Goal: Task Accomplishment & Management: Manage account settings

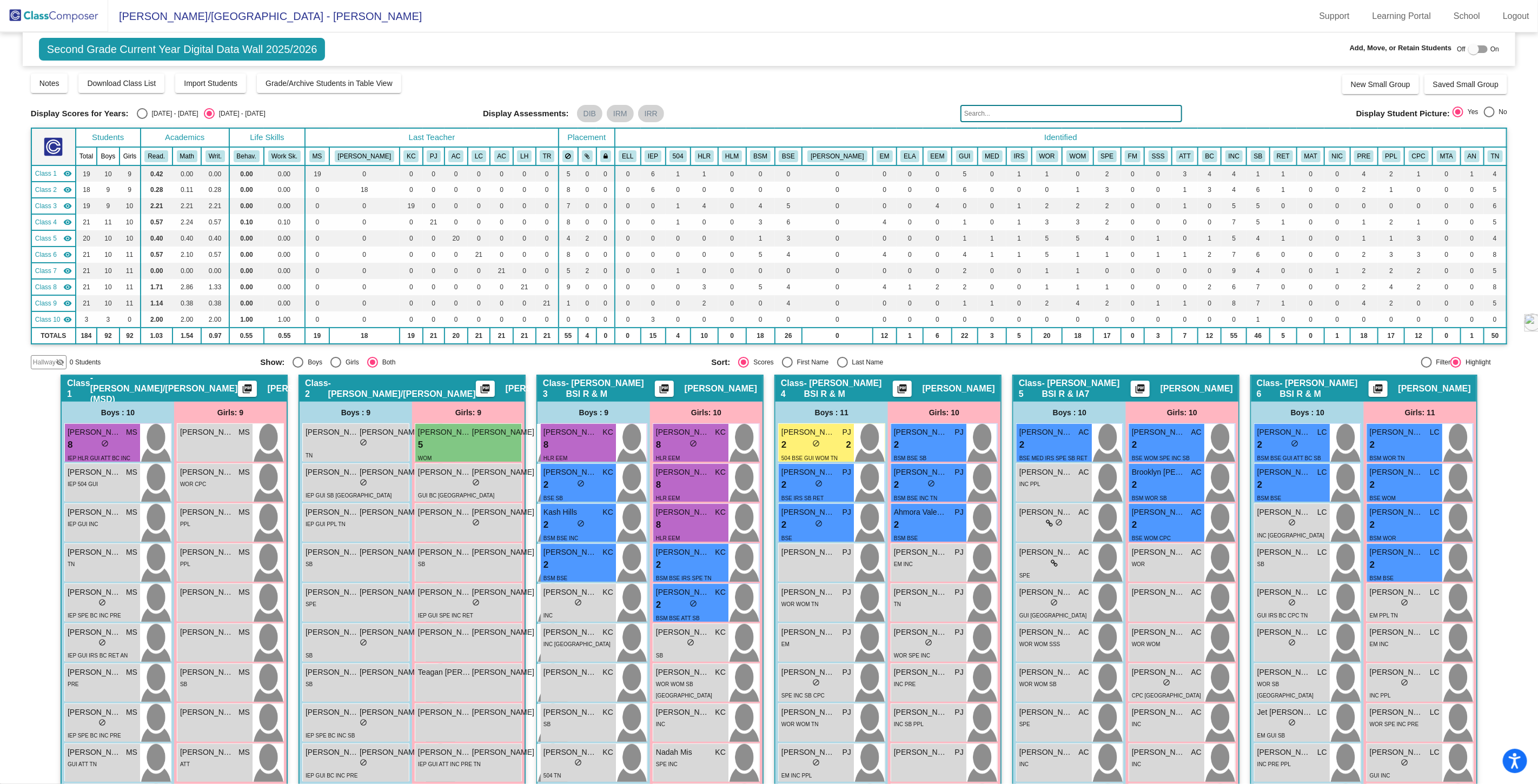
click at [66, 15] on img at bounding box center [54, 16] width 108 height 32
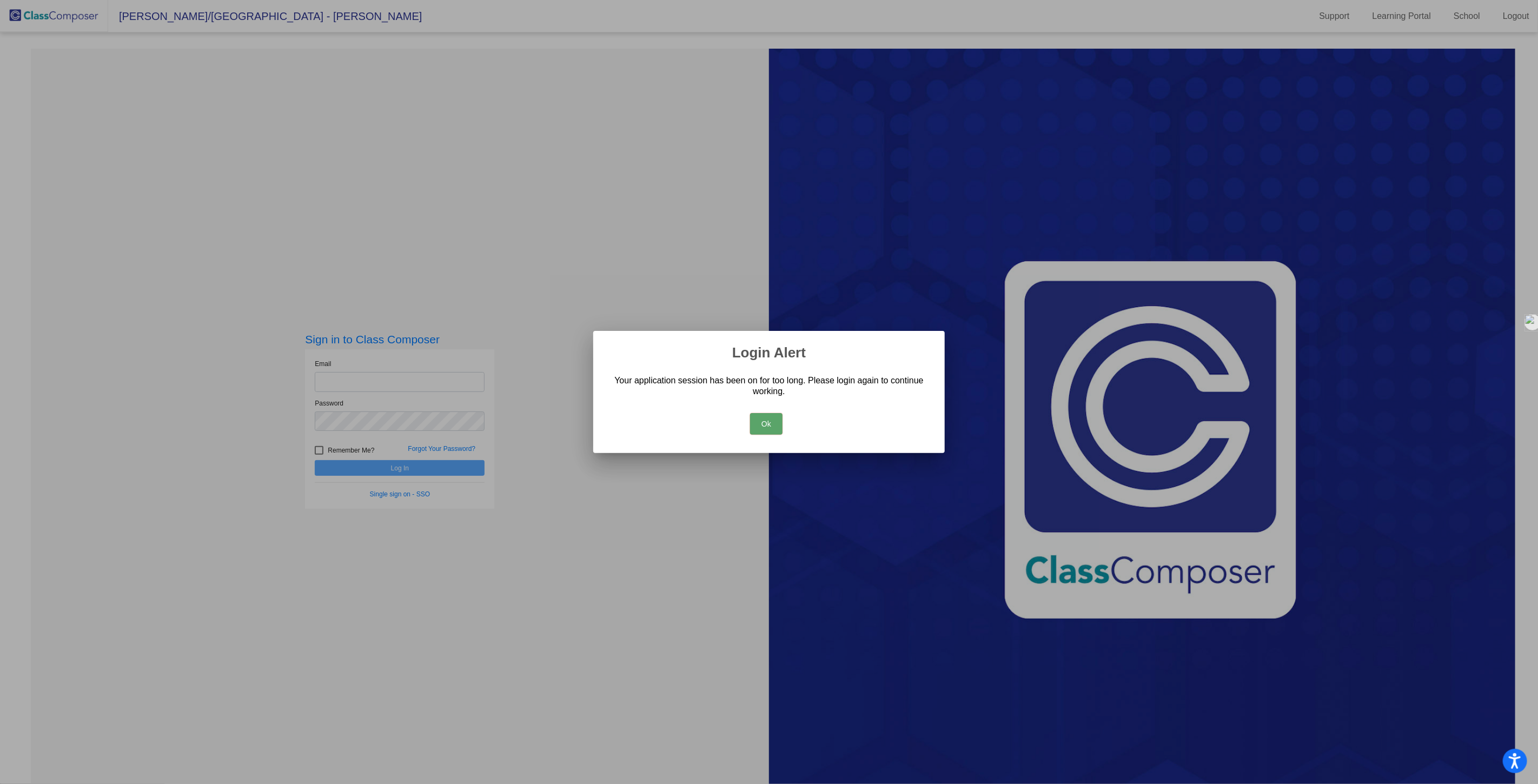
click at [761, 421] on button "Ok" at bounding box center [766, 424] width 32 height 22
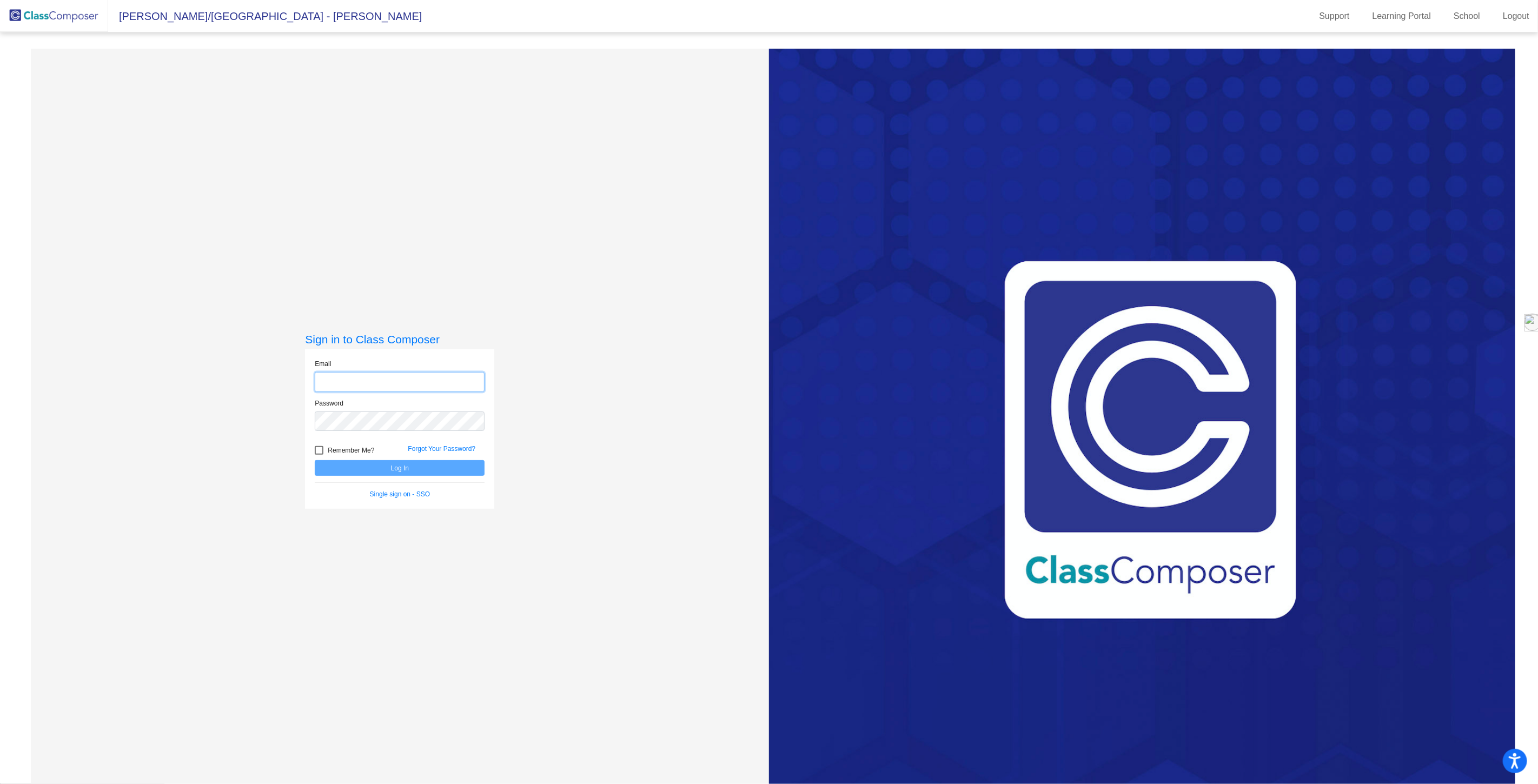
click at [366, 380] on input "email" at bounding box center [399, 382] width 170 height 20
type input "[EMAIL_ADDRESS][DOMAIN_NAME]"
click at [315, 460] on button "Log In" at bounding box center [399, 468] width 170 height 16
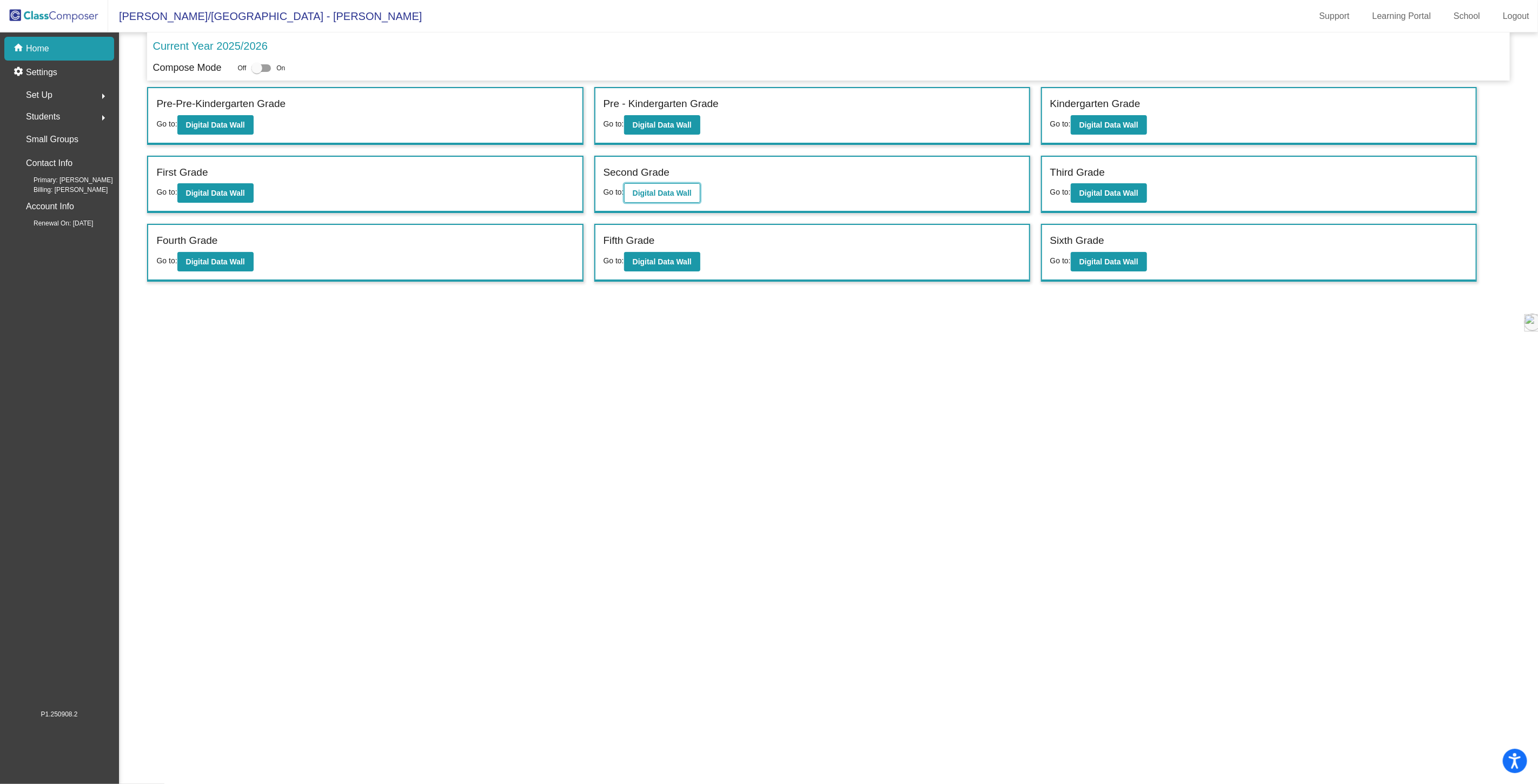
click at [656, 195] on b "Digital Data Wall" at bounding box center [662, 193] width 59 height 9
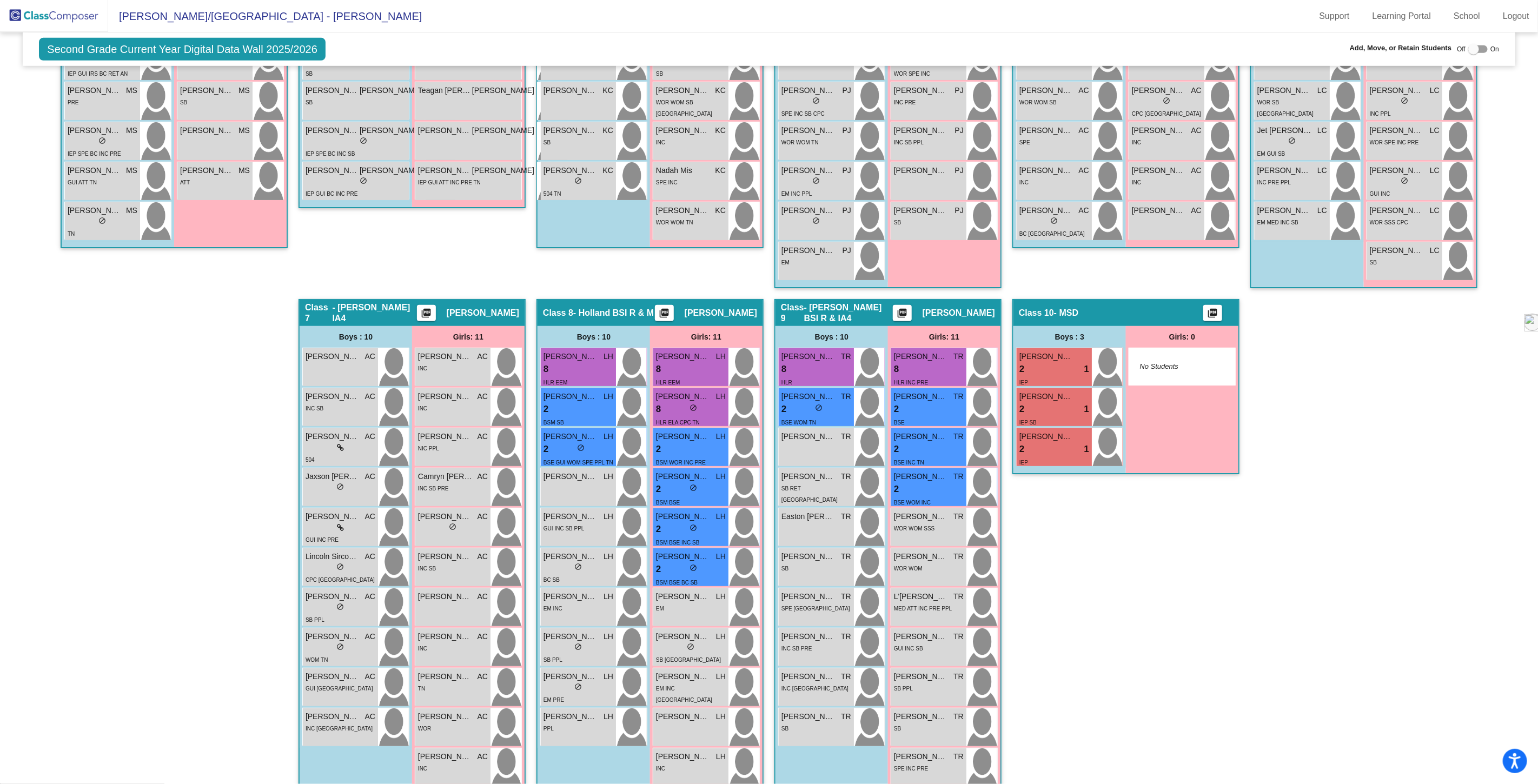
scroll to position [599, 0]
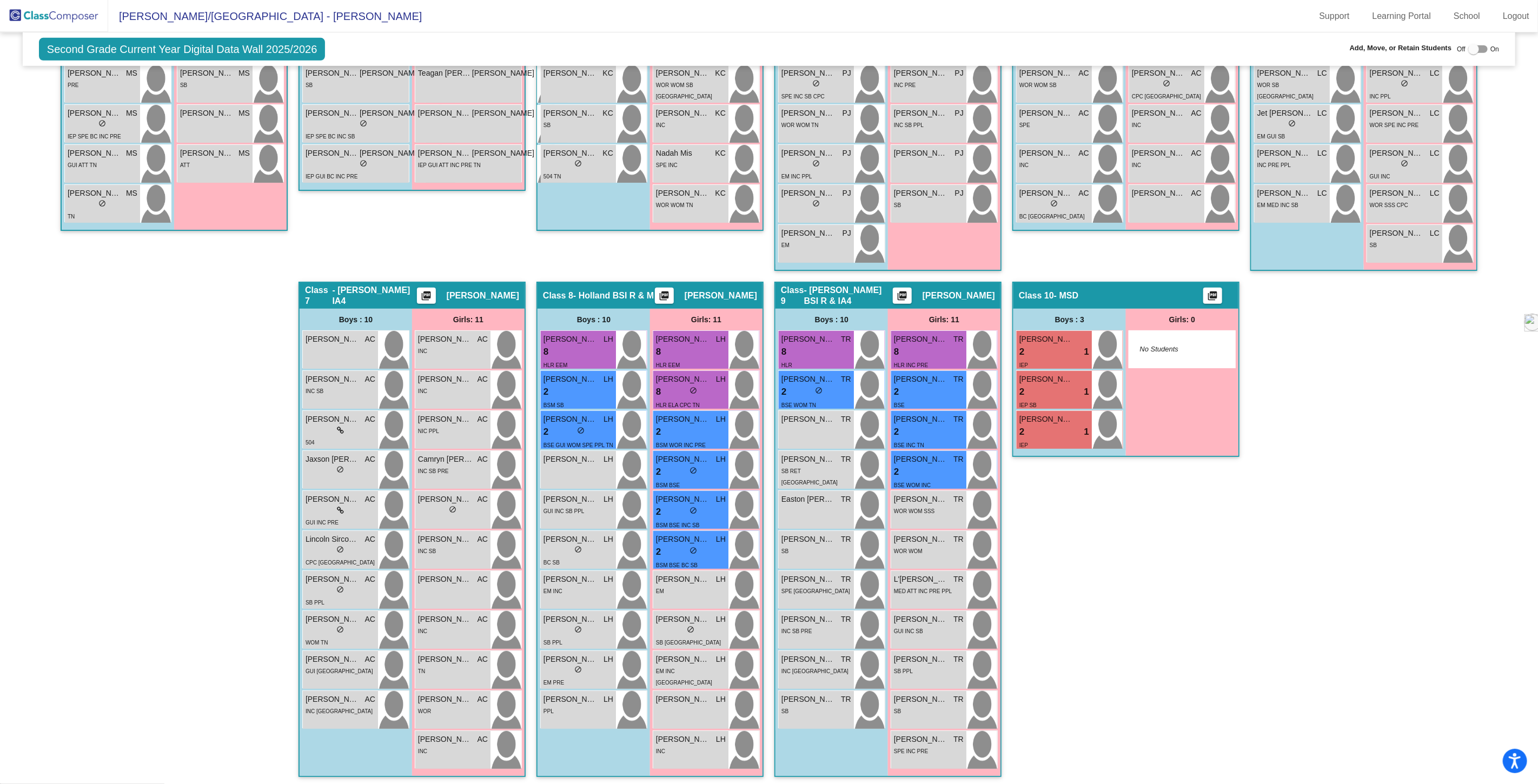
click at [64, 17] on img at bounding box center [54, 16] width 108 height 32
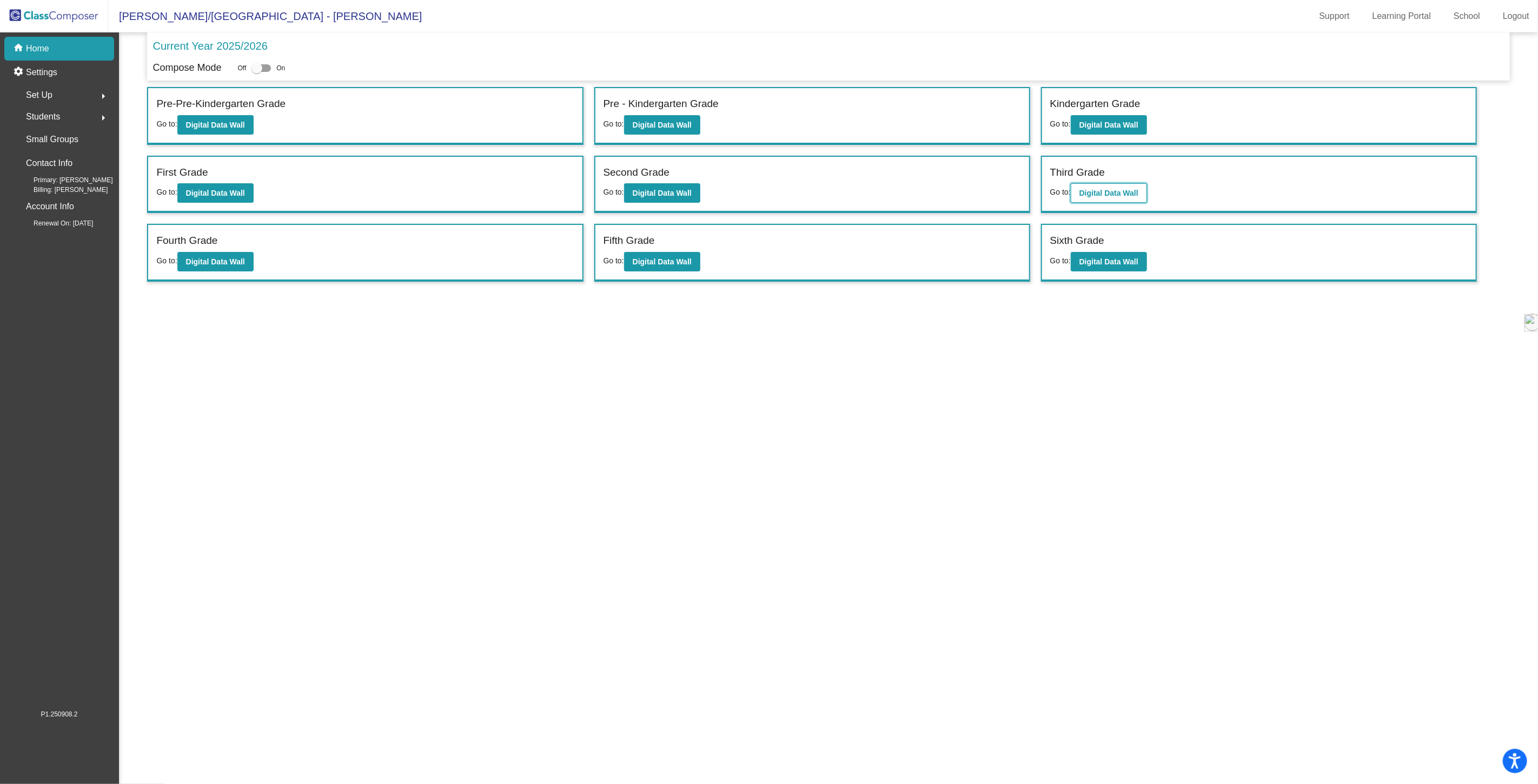
click at [1099, 190] on b "Digital Data Wall" at bounding box center [1108, 193] width 59 height 9
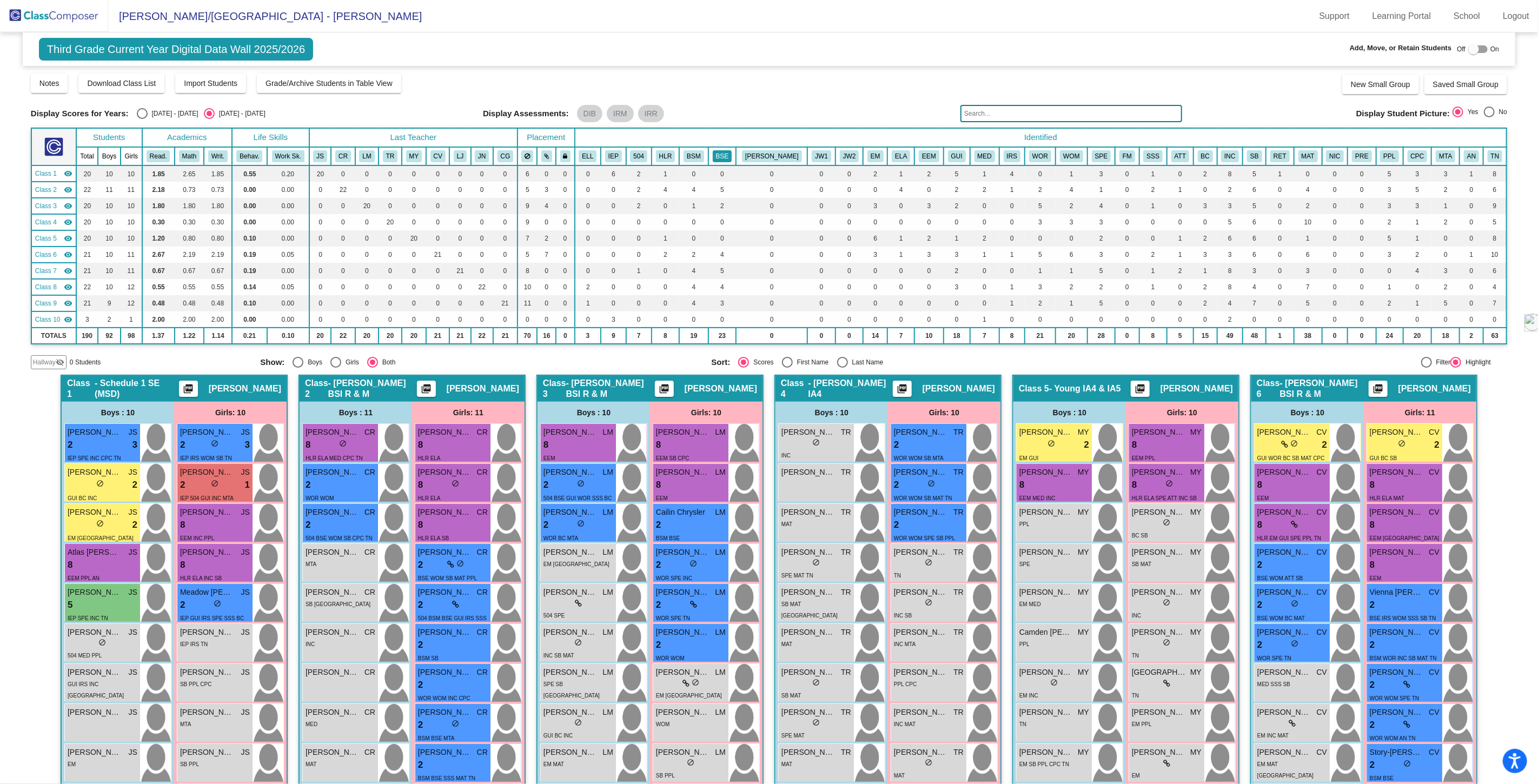
click at [732, 156] on button "BSE" at bounding box center [722, 156] width 20 height 12
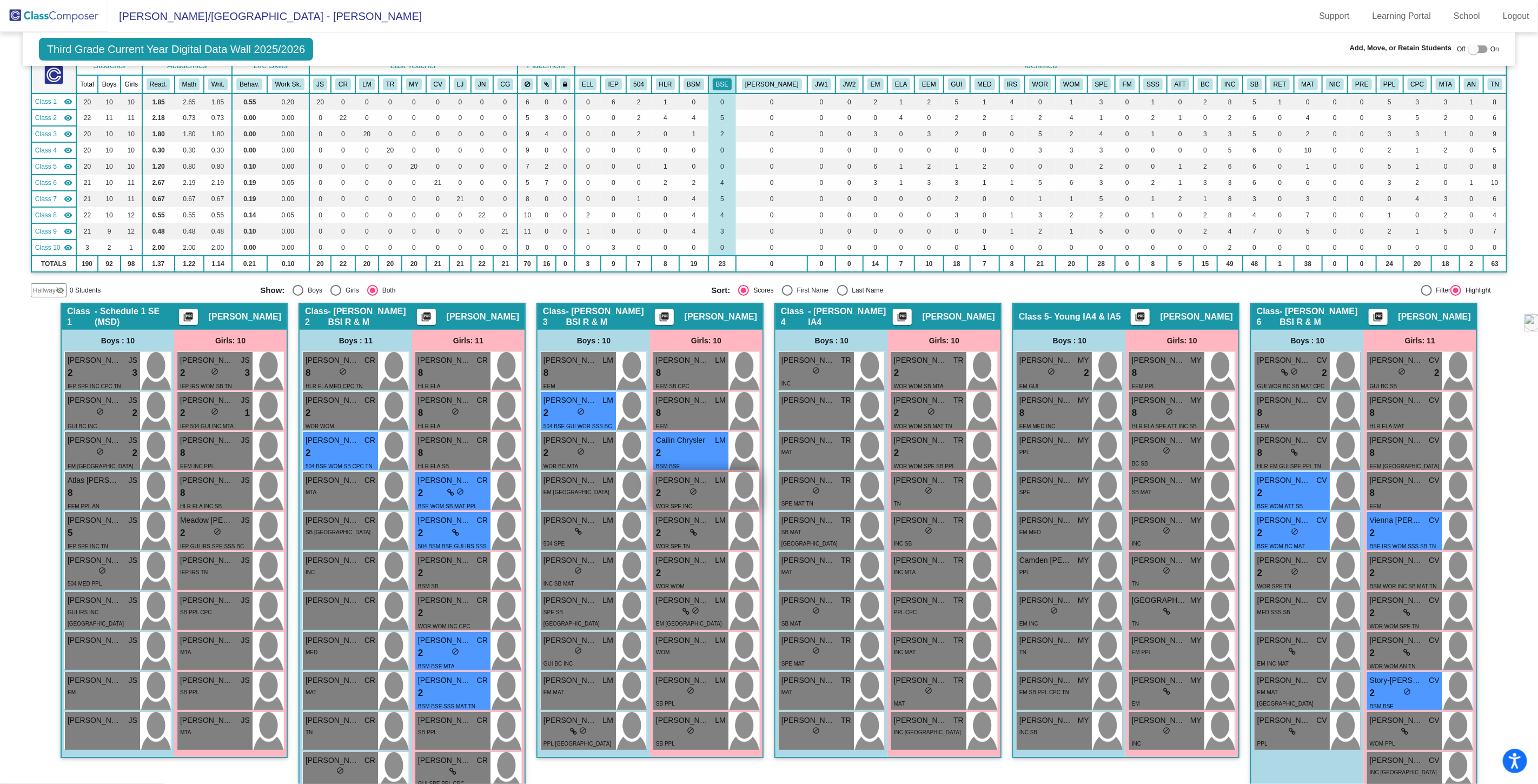
scroll to position [60, 0]
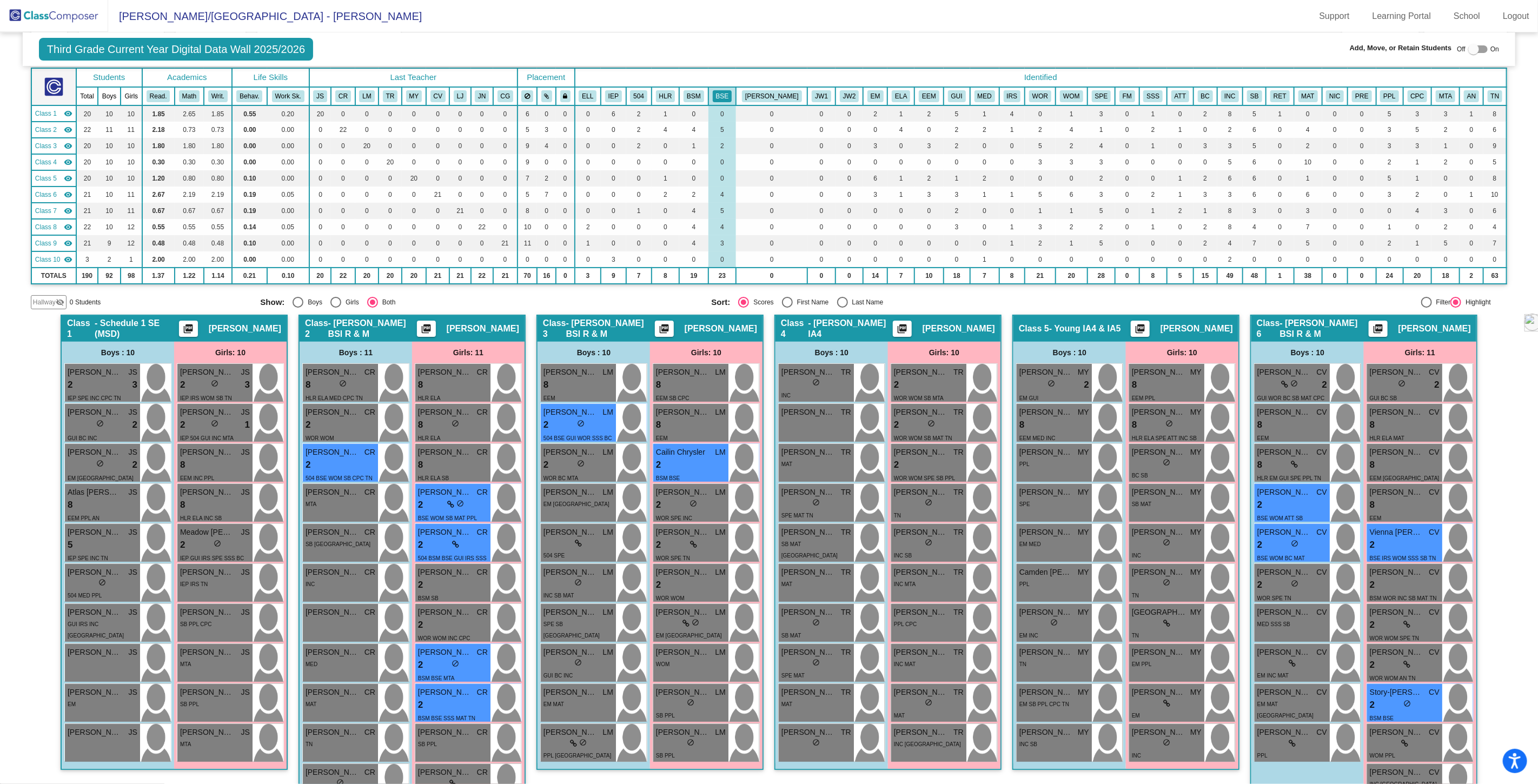
click at [712, 91] on div "Basic Skills Math" at bounding box center [737, 92] width 49 height 12
click at [732, 94] on button "BSE" at bounding box center [722, 96] width 20 height 12
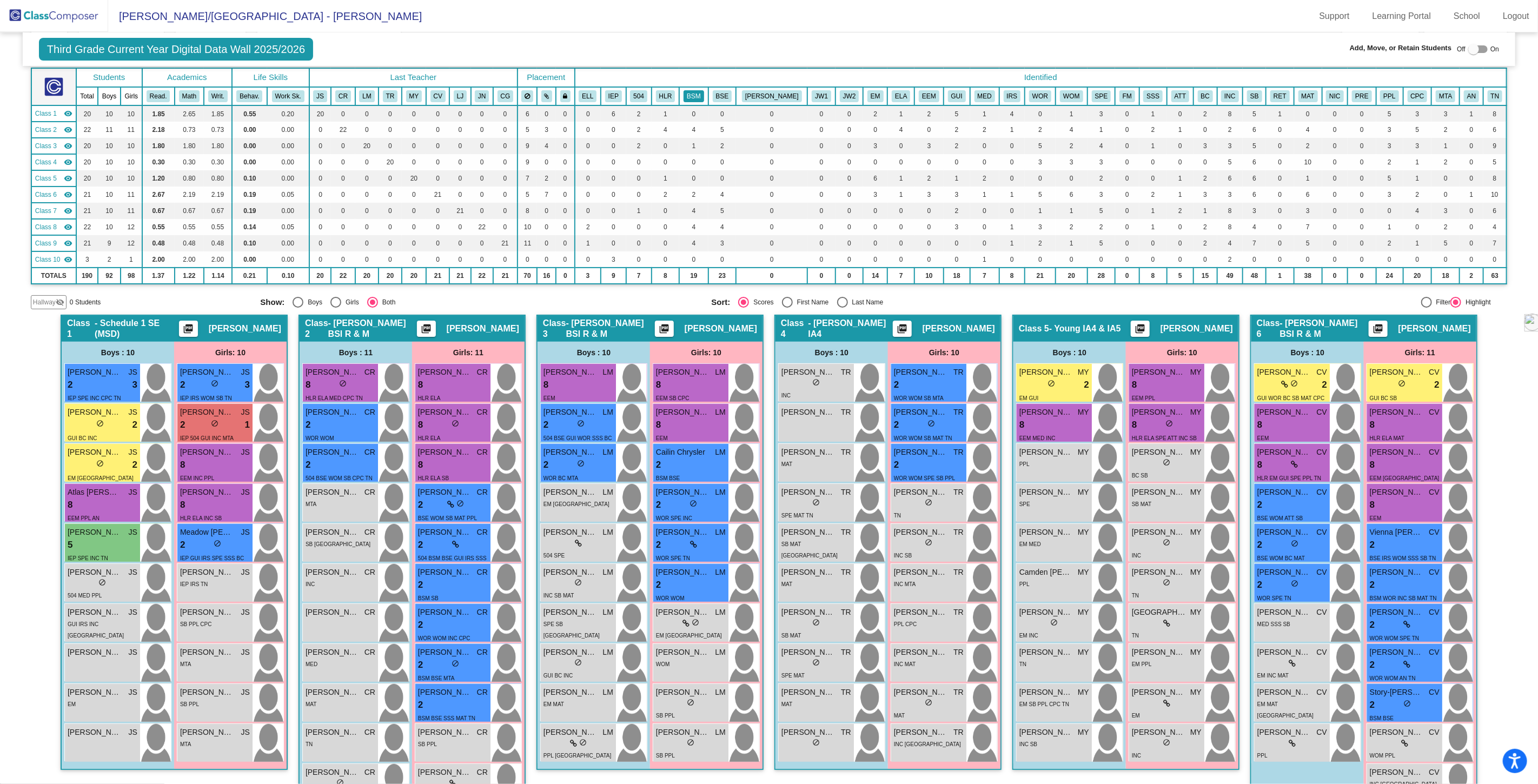
click at [704, 99] on button "BSM" at bounding box center [694, 96] width 20 height 12
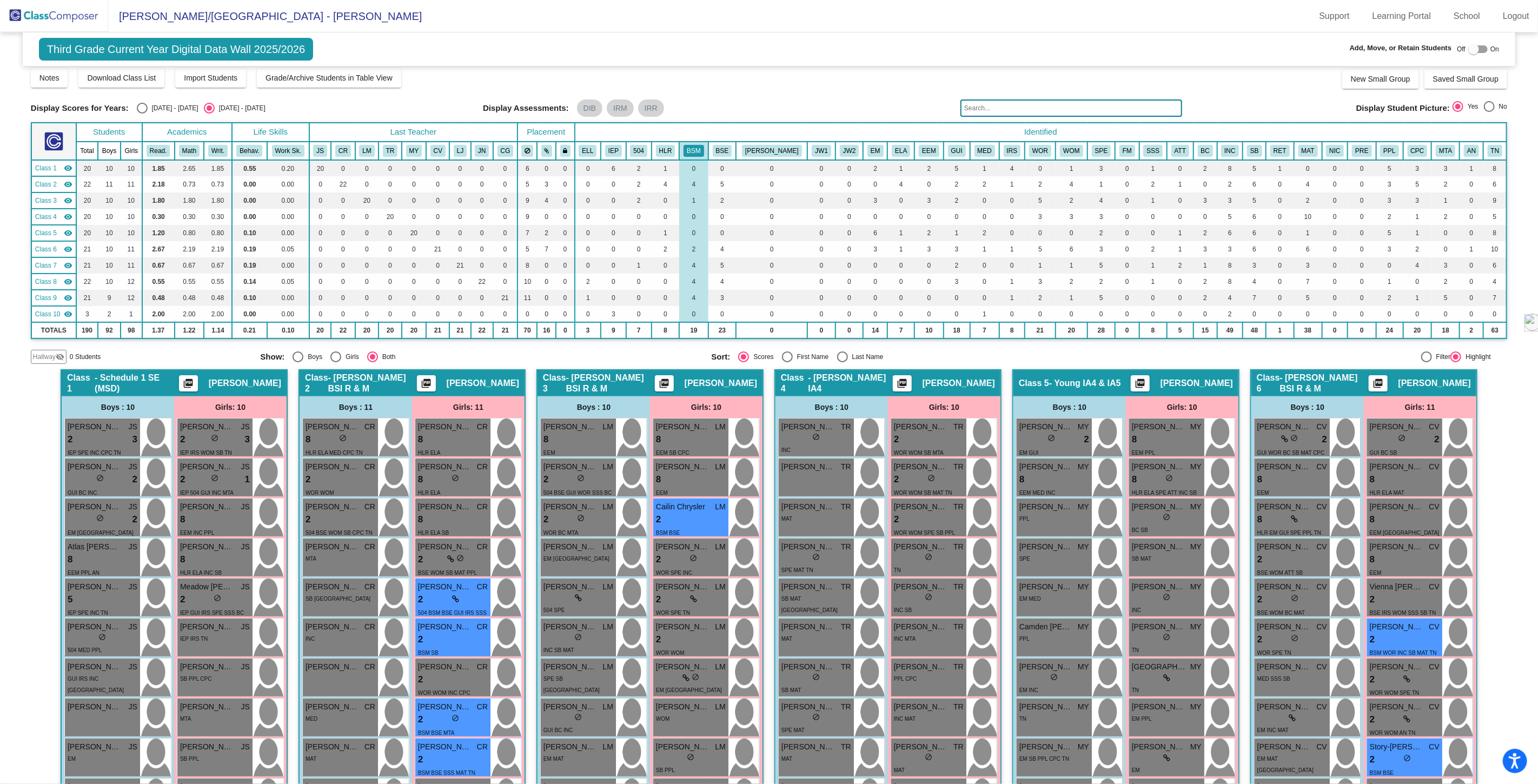
scroll to position [0, 0]
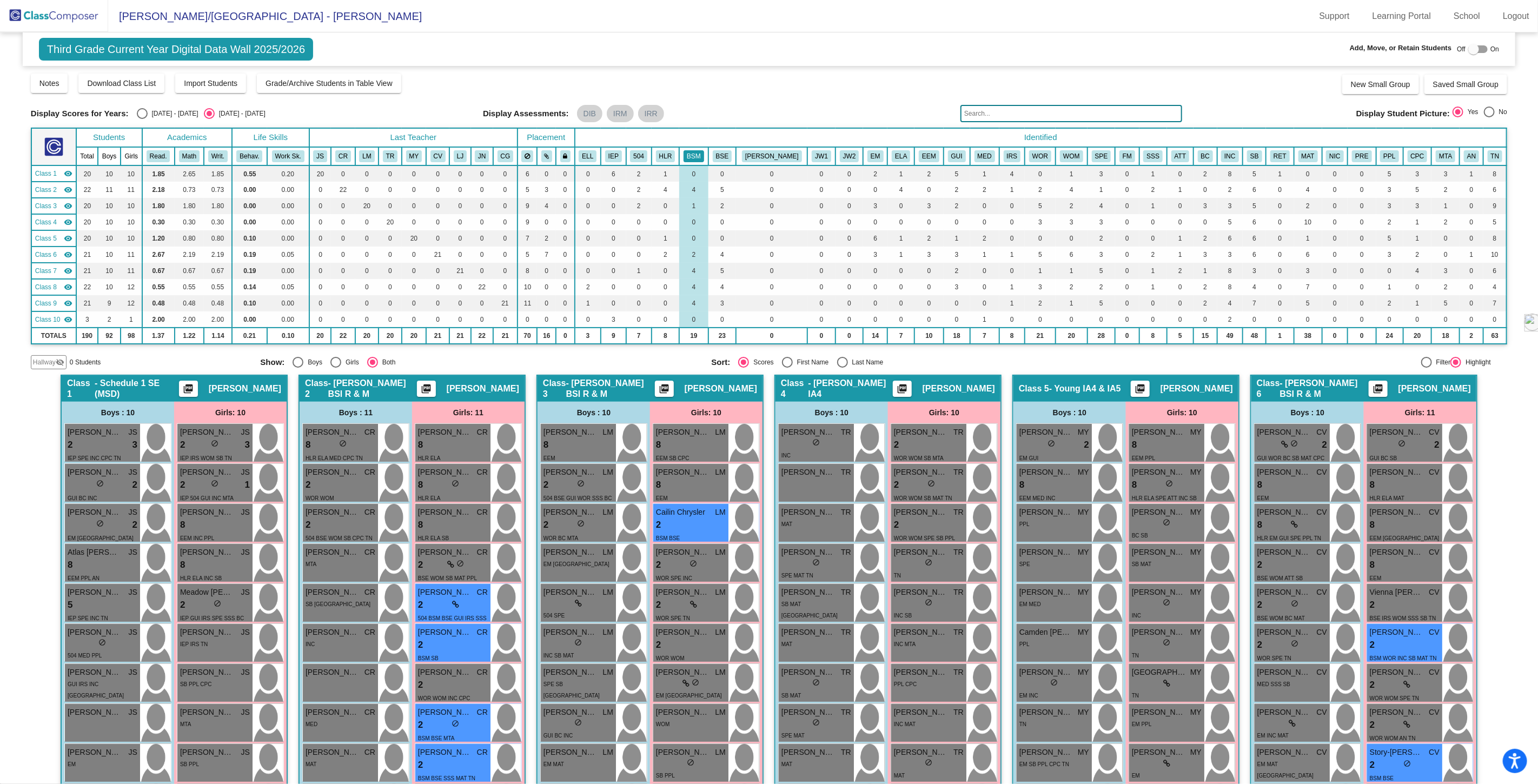
click at [704, 152] on button "BSM" at bounding box center [694, 156] width 20 height 12
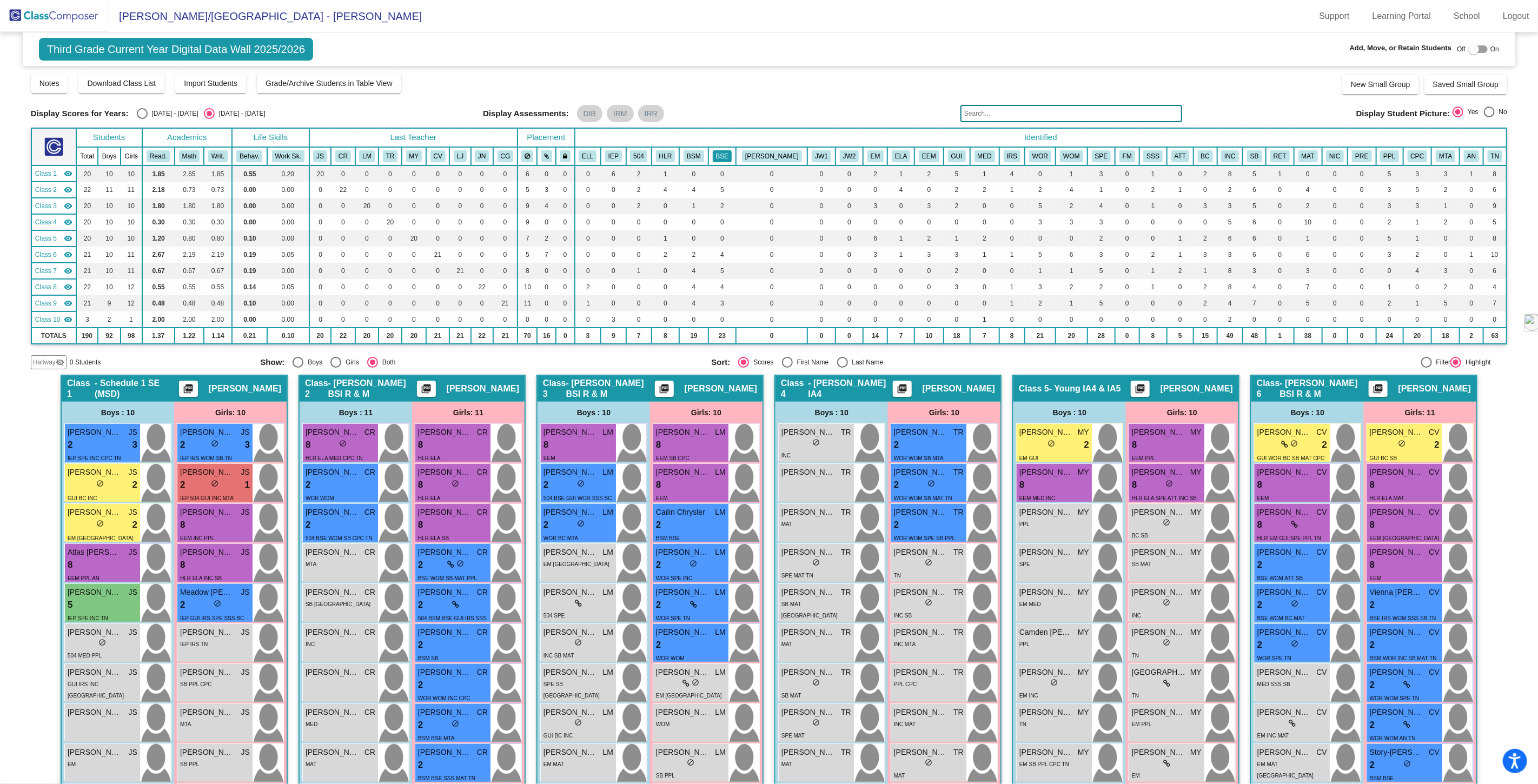
click at [732, 152] on button "BSE" at bounding box center [722, 156] width 20 height 12
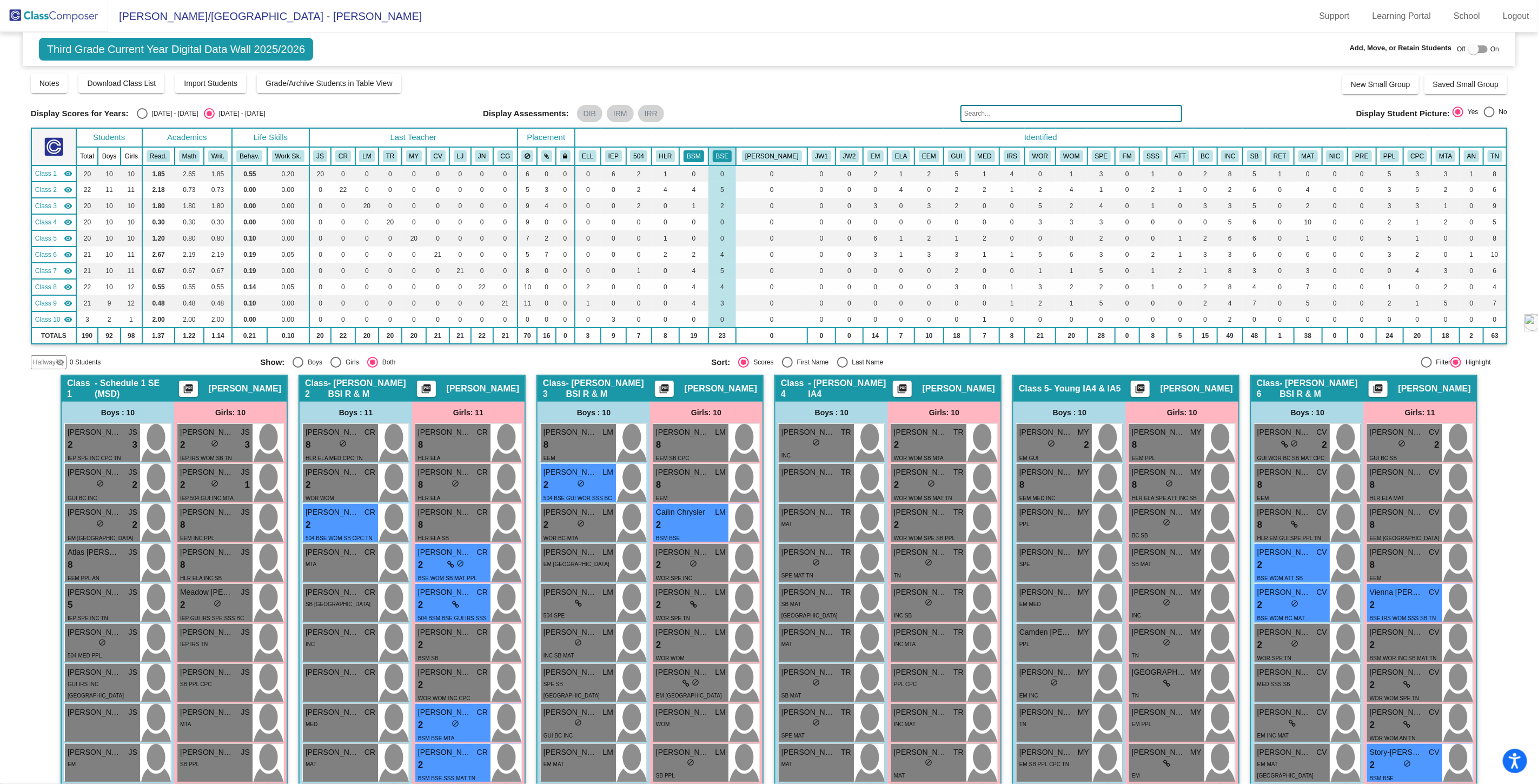
click at [704, 157] on button "BSM" at bounding box center [694, 156] width 20 height 12
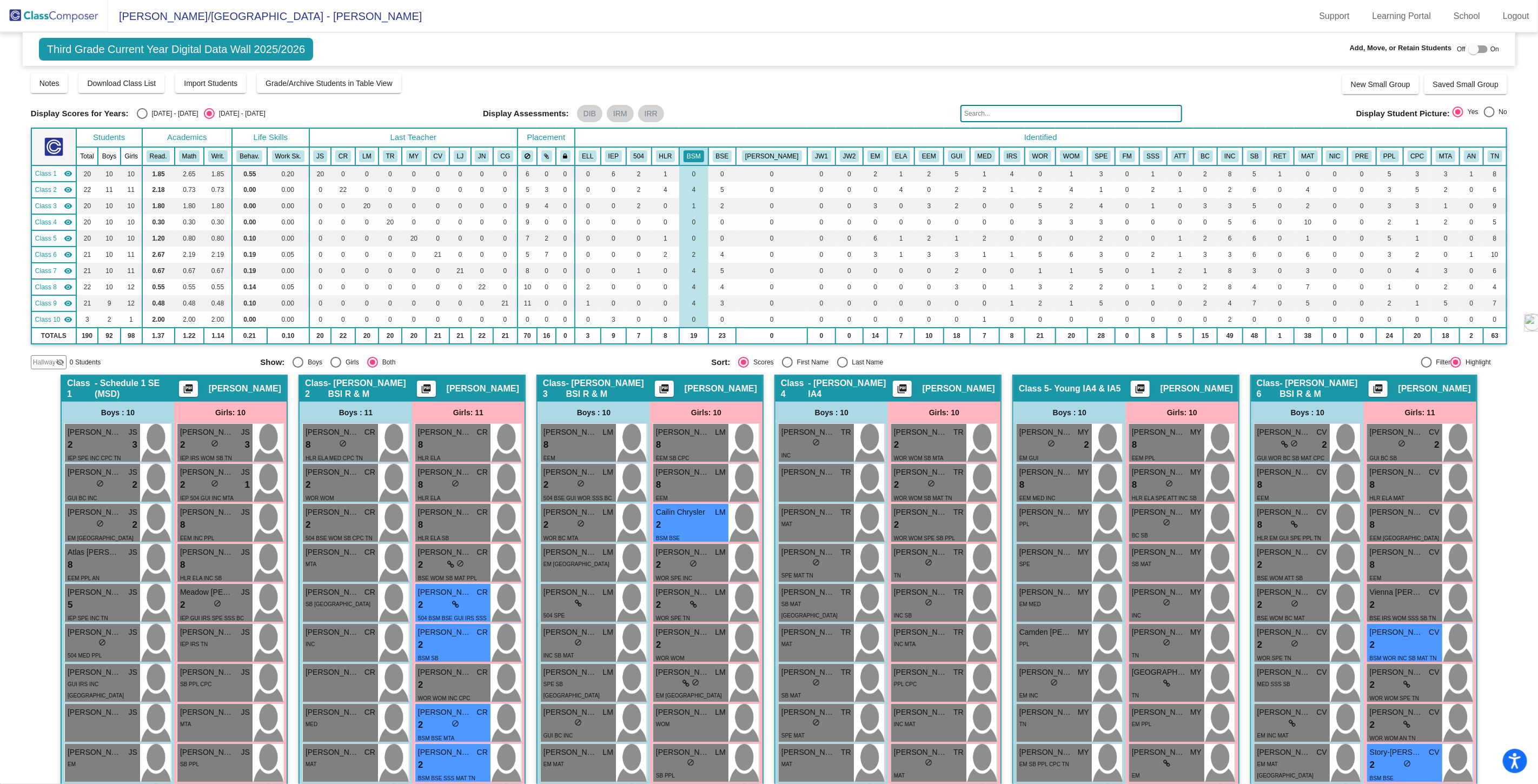
click at [39, 12] on img at bounding box center [54, 16] width 108 height 32
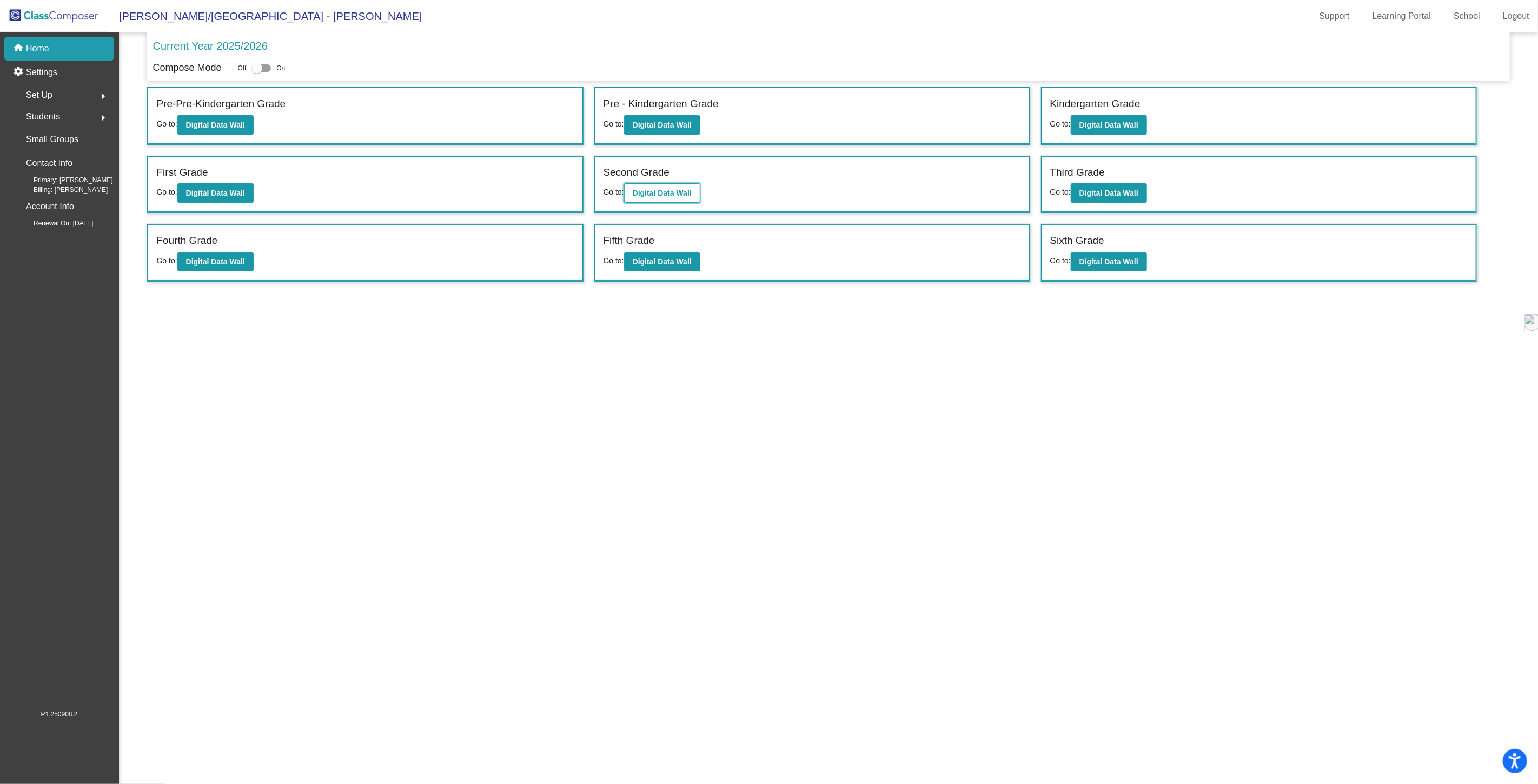
click at [644, 190] on b "Digital Data Wall" at bounding box center [662, 193] width 59 height 9
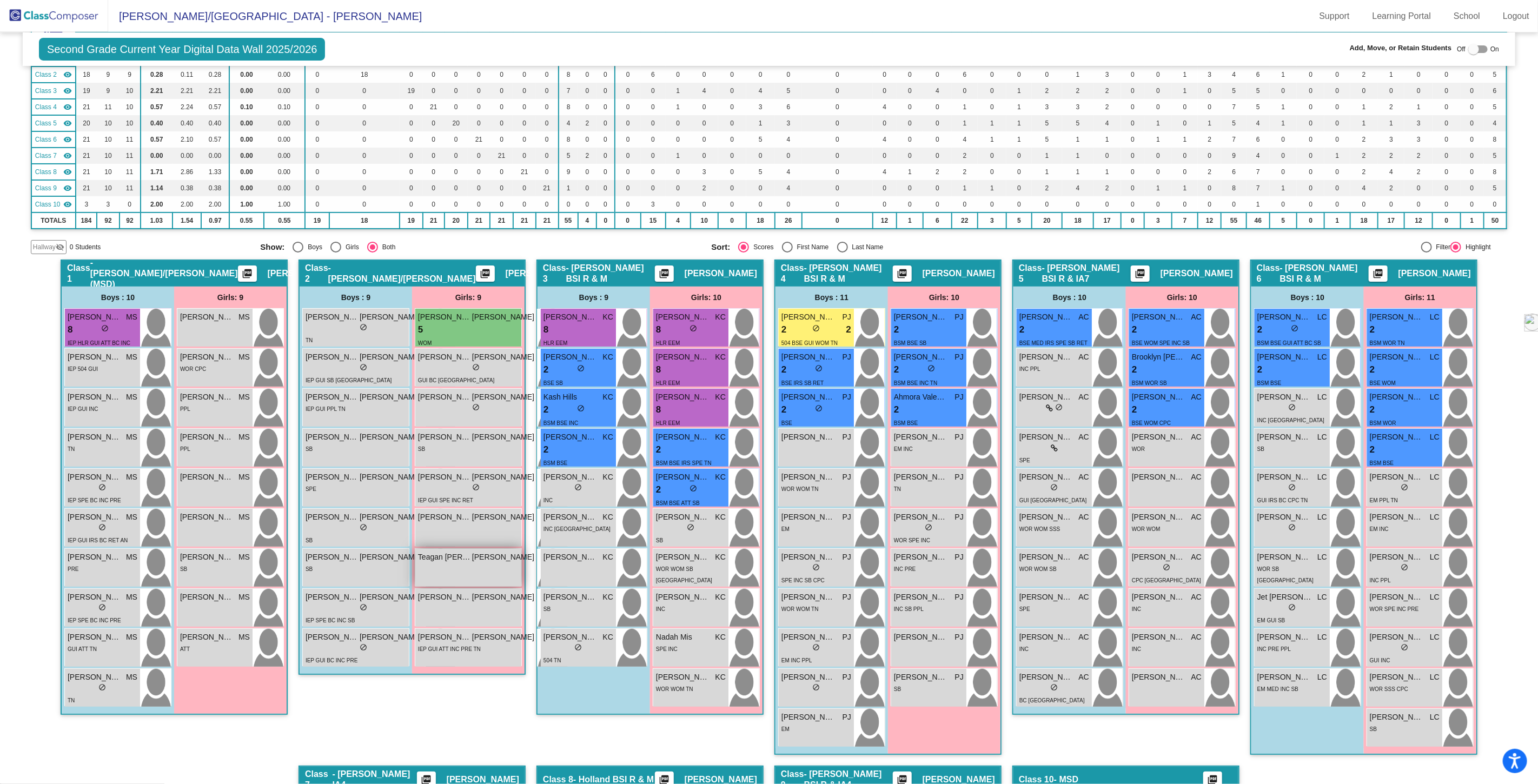
scroll to position [120, 0]
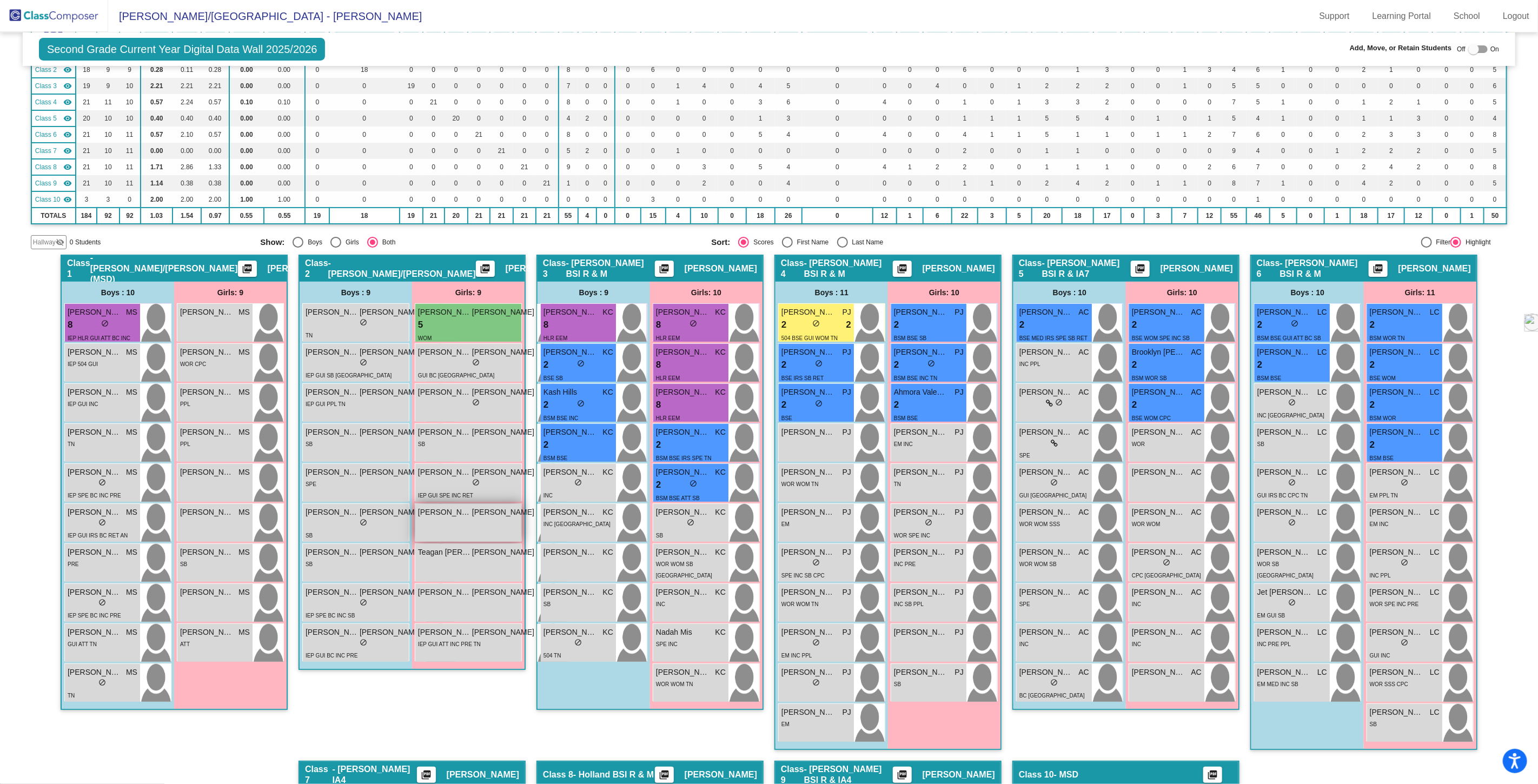
click at [450, 518] on div "Rosalie D'Angelontonio JO lock do_not_disturb_alt" at bounding box center [476, 523] width 122 height 38
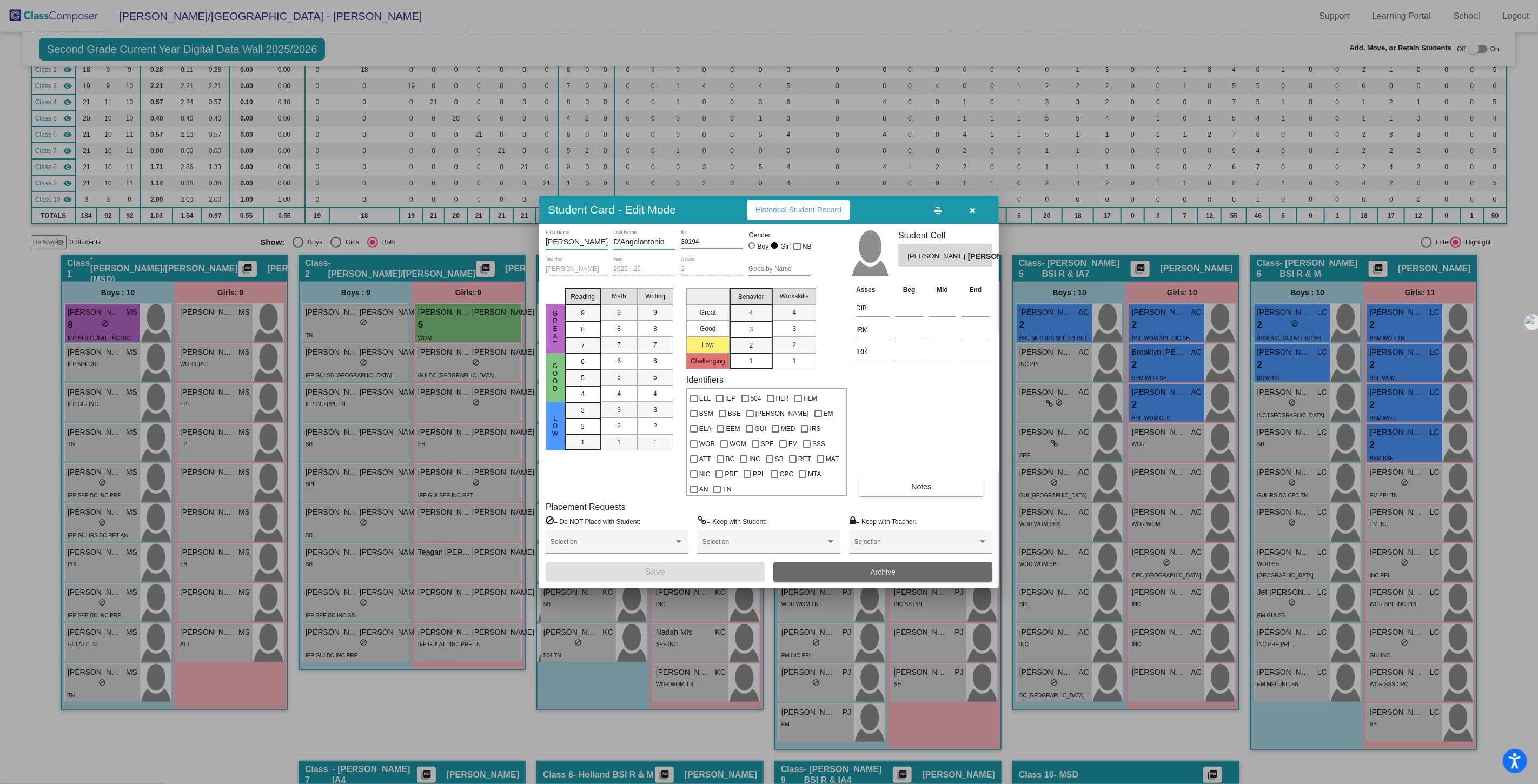
click at [856, 565] on button "Archive" at bounding box center [883, 572] width 219 height 20
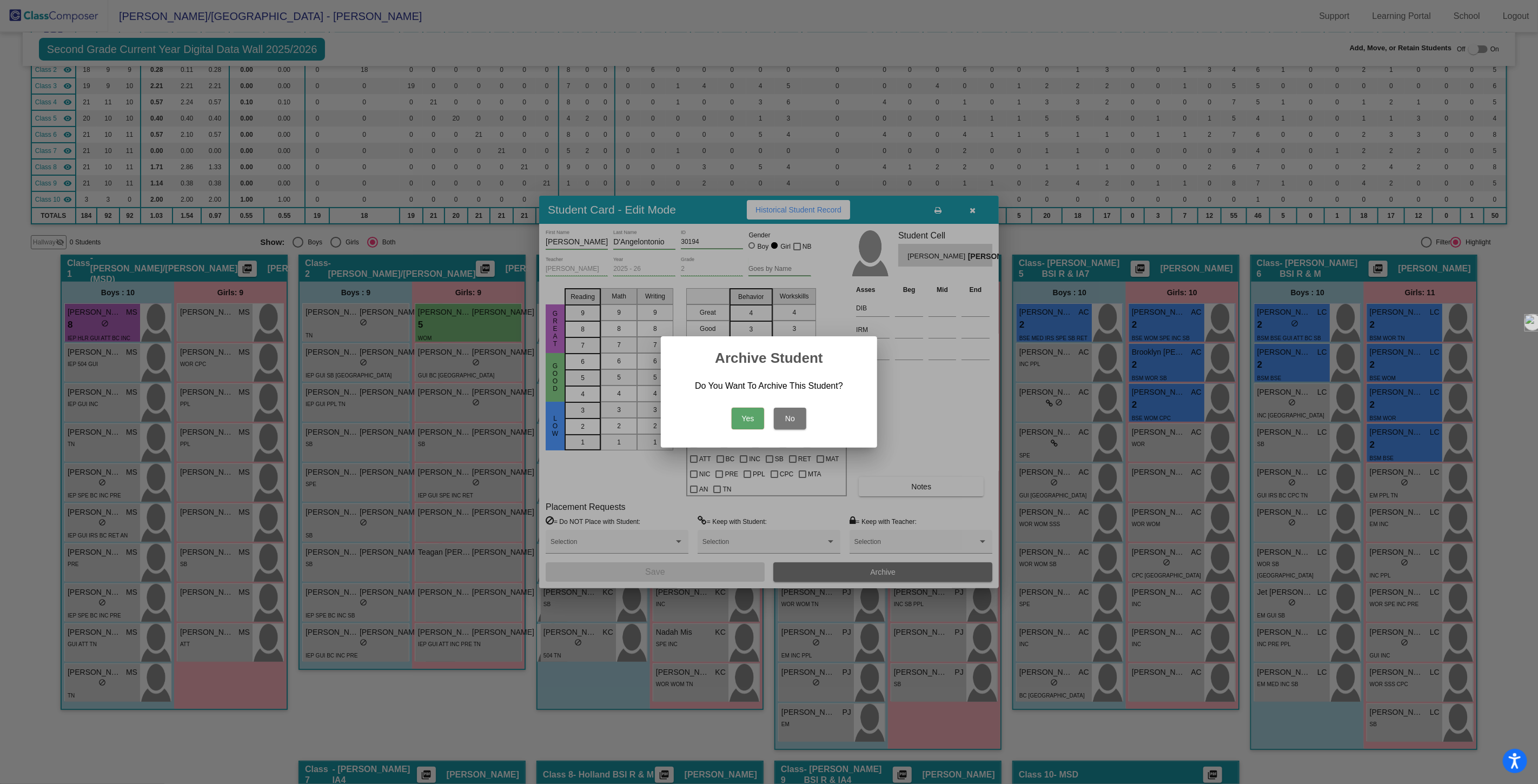
click at [741, 416] on button "Yes" at bounding box center [747, 418] width 32 height 22
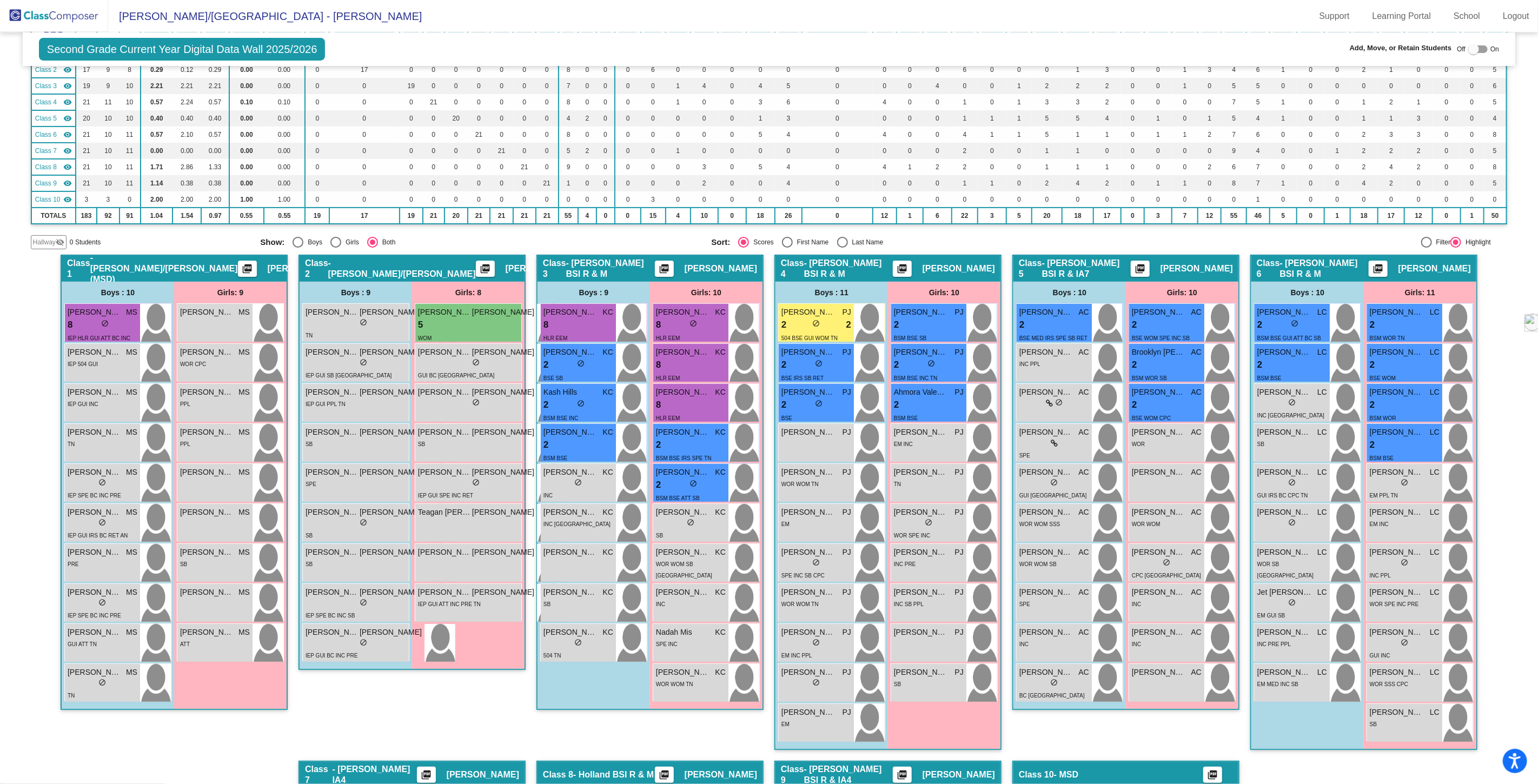
click at [65, 15] on img at bounding box center [54, 16] width 108 height 32
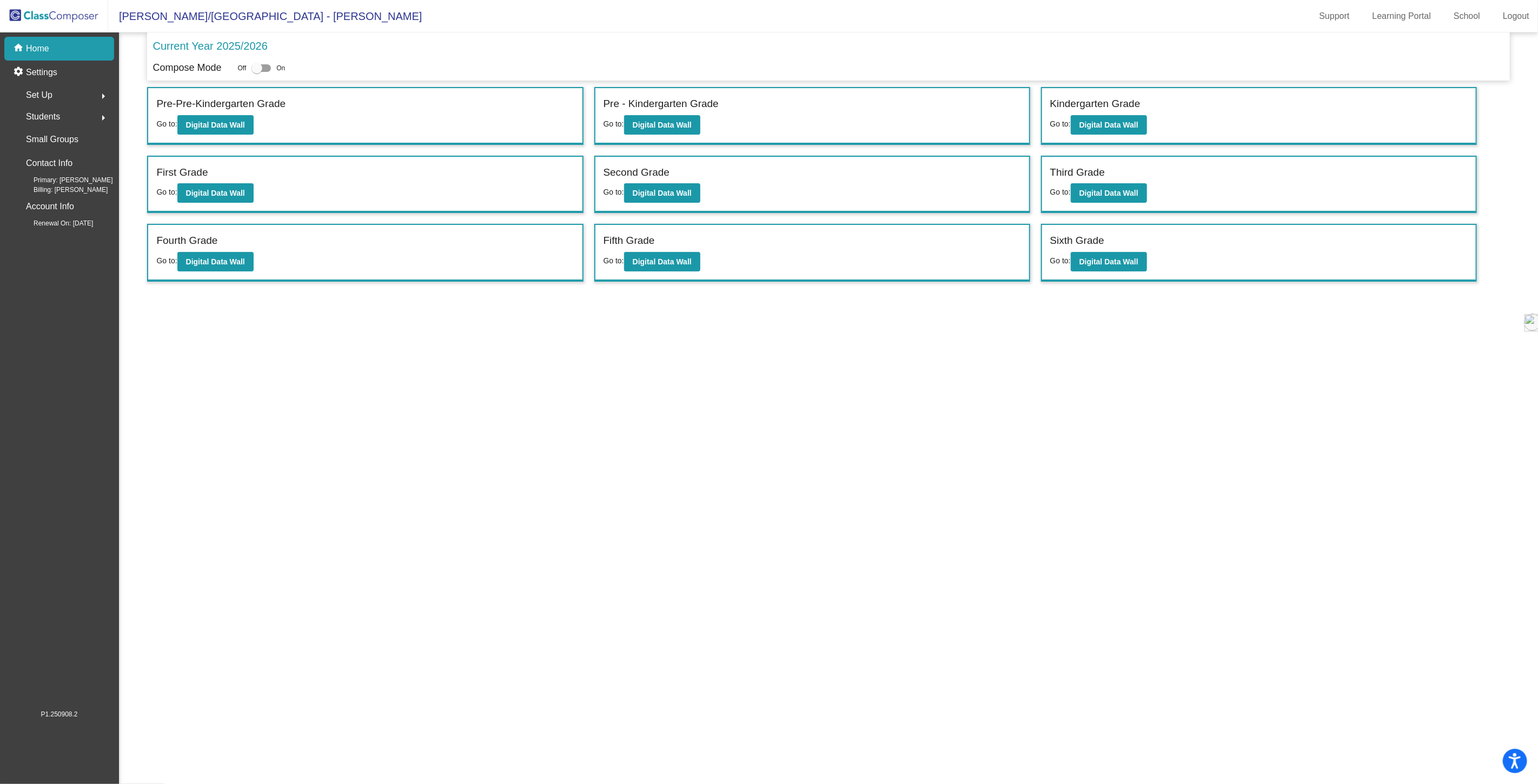
click at [81, 14] on img at bounding box center [54, 16] width 108 height 32
click at [1516, 16] on link "Logout" at bounding box center [1516, 16] width 44 height 17
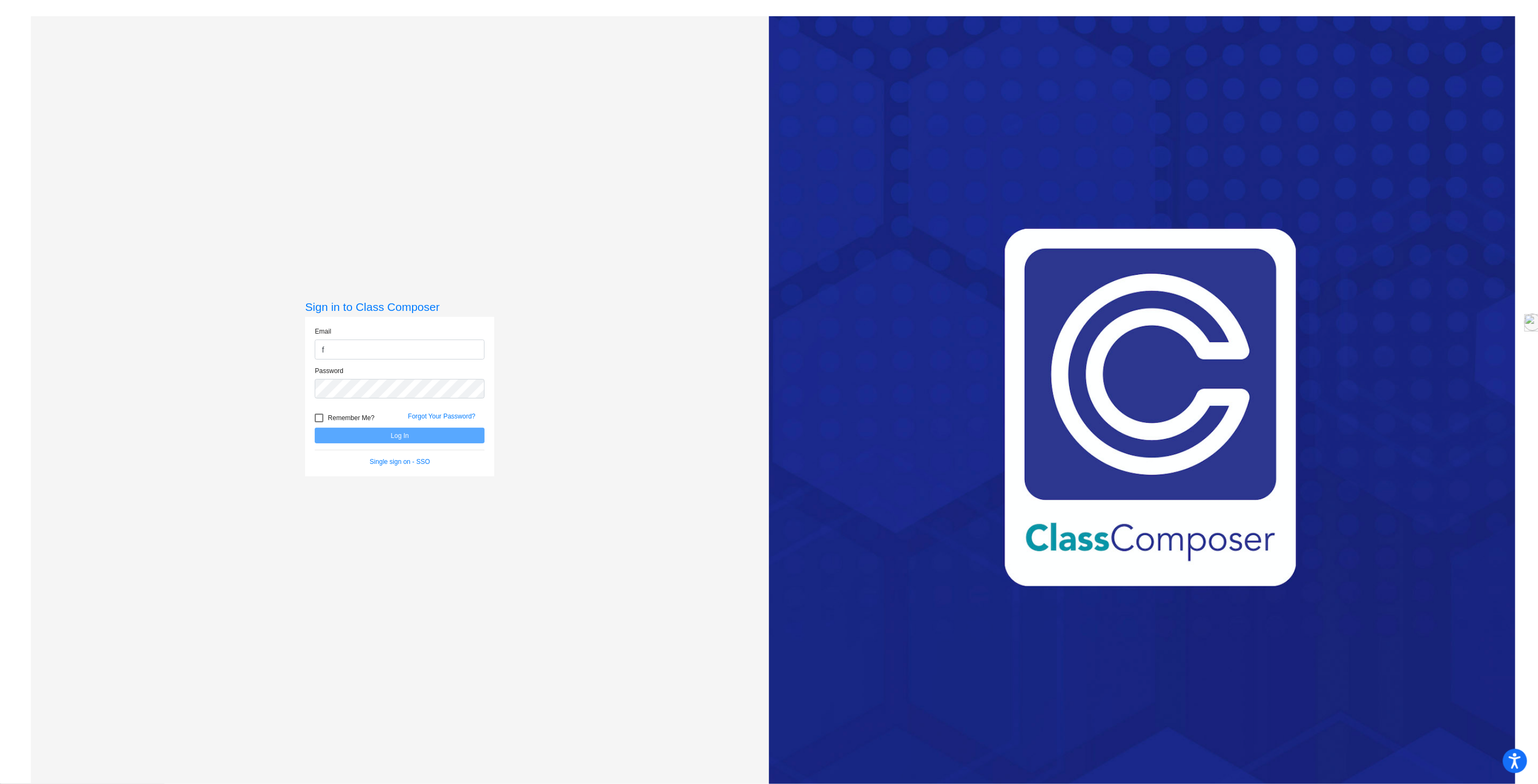
type input "[EMAIL_ADDRESS][DOMAIN_NAME]"
click at [320, 421] on div at bounding box center [319, 418] width 9 height 9
click at [319, 422] on input "Remember Me?" at bounding box center [318, 422] width 1 height 1
click at [315, 428] on button "Log In" at bounding box center [399, 435] width 170 height 16
click at [322, 414] on div at bounding box center [319, 418] width 9 height 9
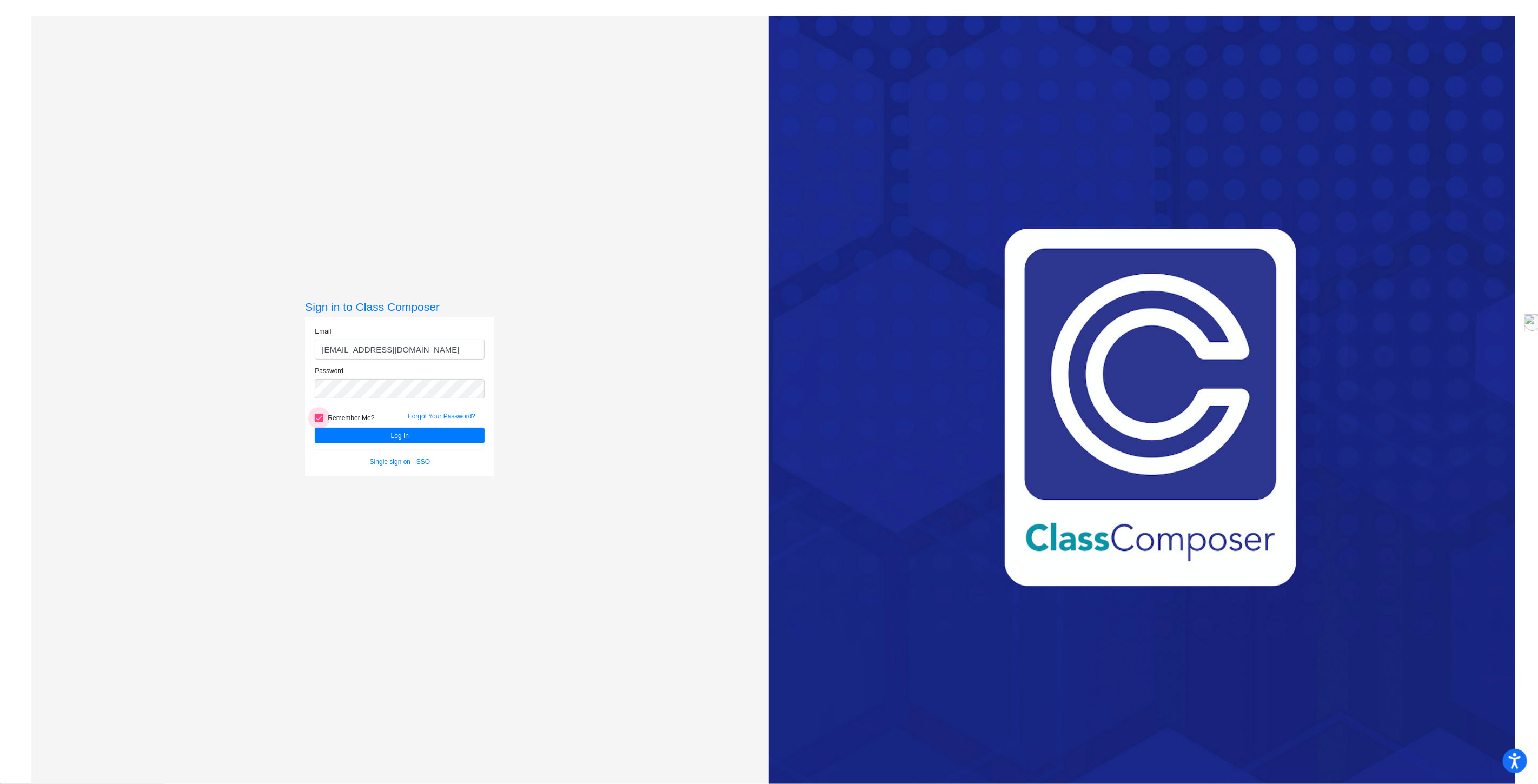
click at [319, 422] on input "Remember Me?" at bounding box center [318, 422] width 1 height 1
click at [375, 439] on button "Log In" at bounding box center [399, 435] width 170 height 16
click at [388, 437] on button "Log In" at bounding box center [399, 435] width 170 height 16
click at [320, 414] on div at bounding box center [319, 418] width 9 height 9
click at [319, 422] on input "Remember Me?" at bounding box center [318, 422] width 1 height 1
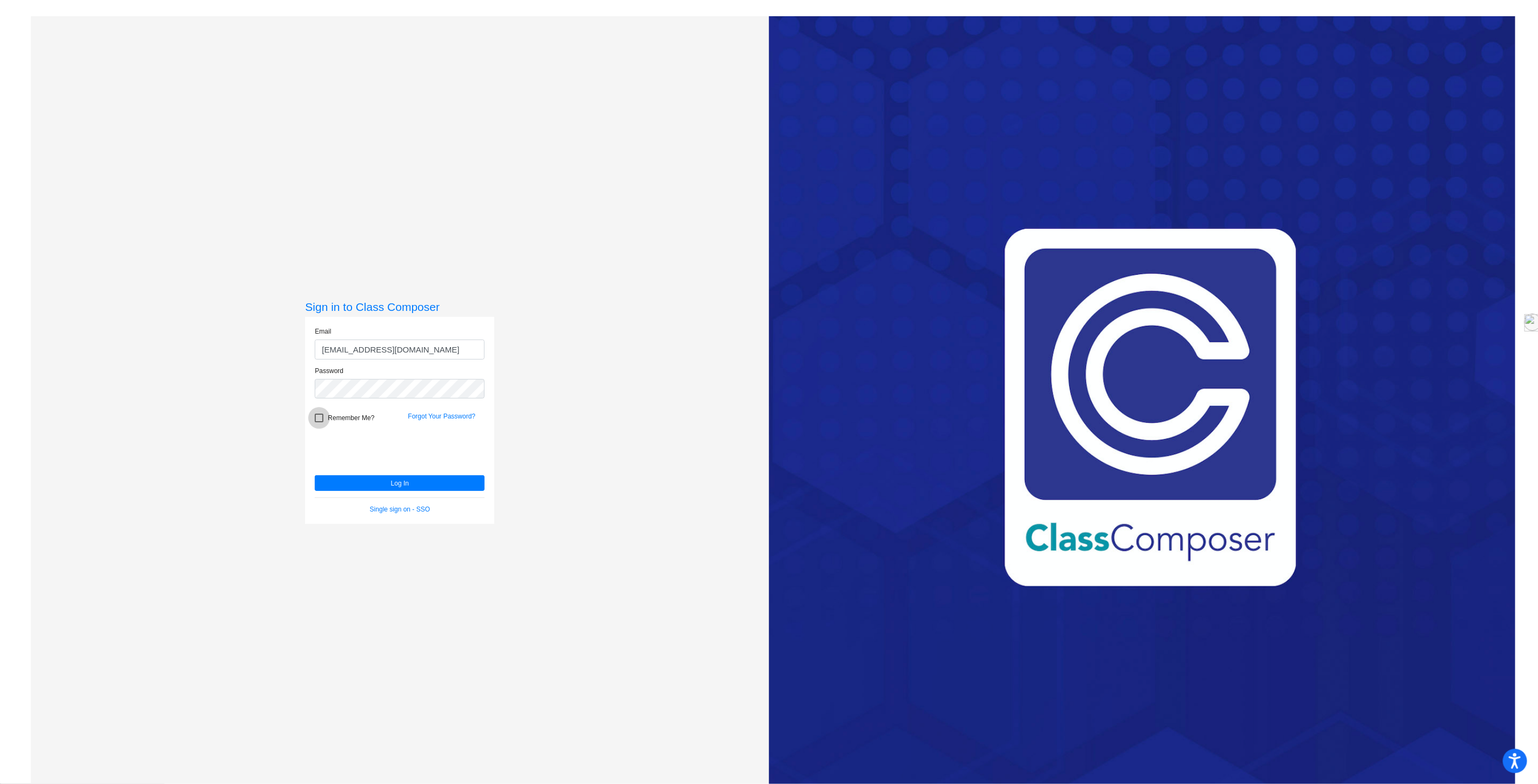
checkbox input "true"
click at [390, 482] on button "Log In" at bounding box center [399, 483] width 170 height 16
click at [394, 483] on button "Log In" at bounding box center [399, 483] width 170 height 16
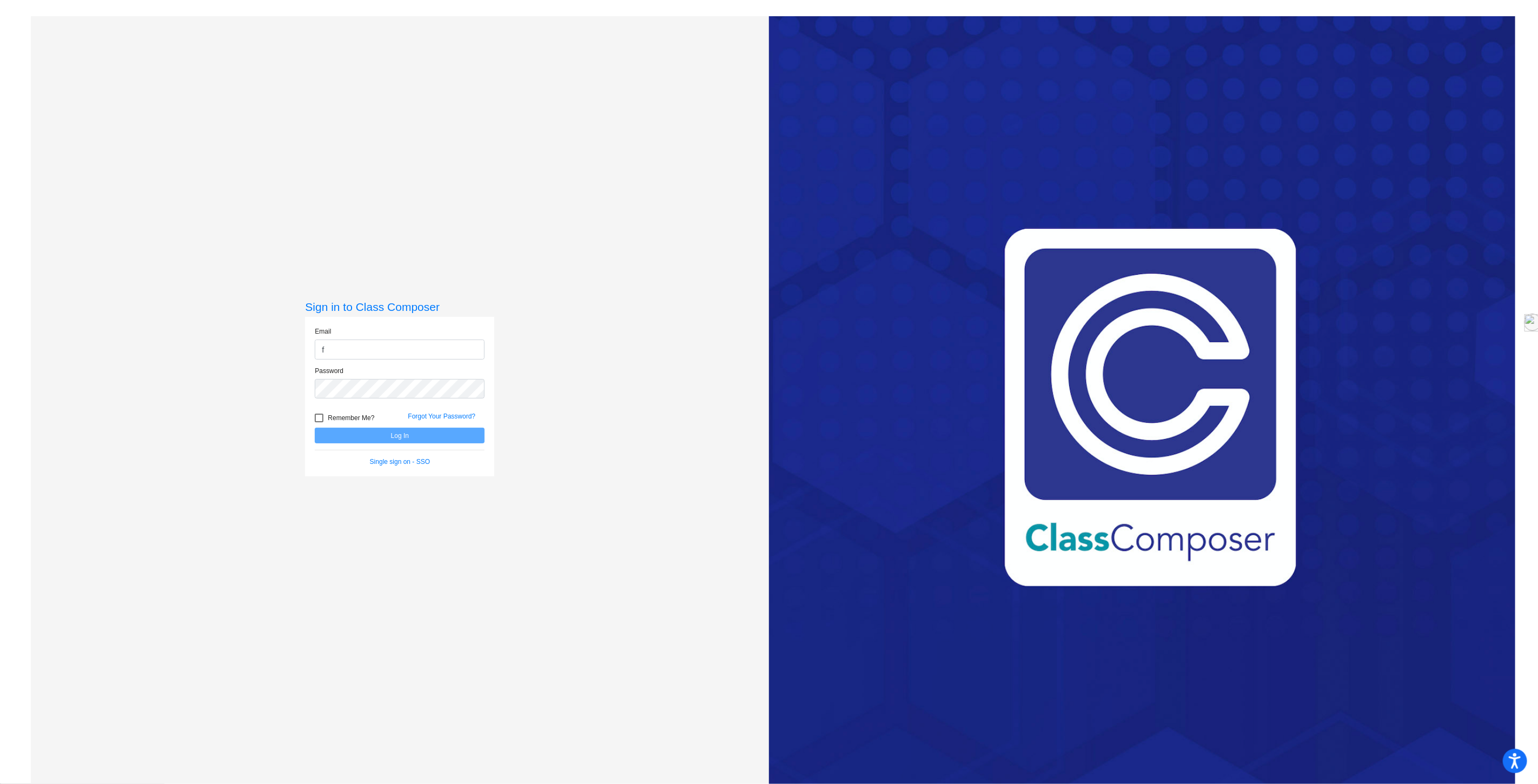
type input "[EMAIL_ADDRESS][DOMAIN_NAME]"
click at [315, 428] on button "Log In" at bounding box center [399, 435] width 170 height 16
click at [320, 418] on div at bounding box center [319, 418] width 9 height 9
click at [319, 422] on input "Remember Me?" at bounding box center [318, 422] width 1 height 1
checkbox input "true"
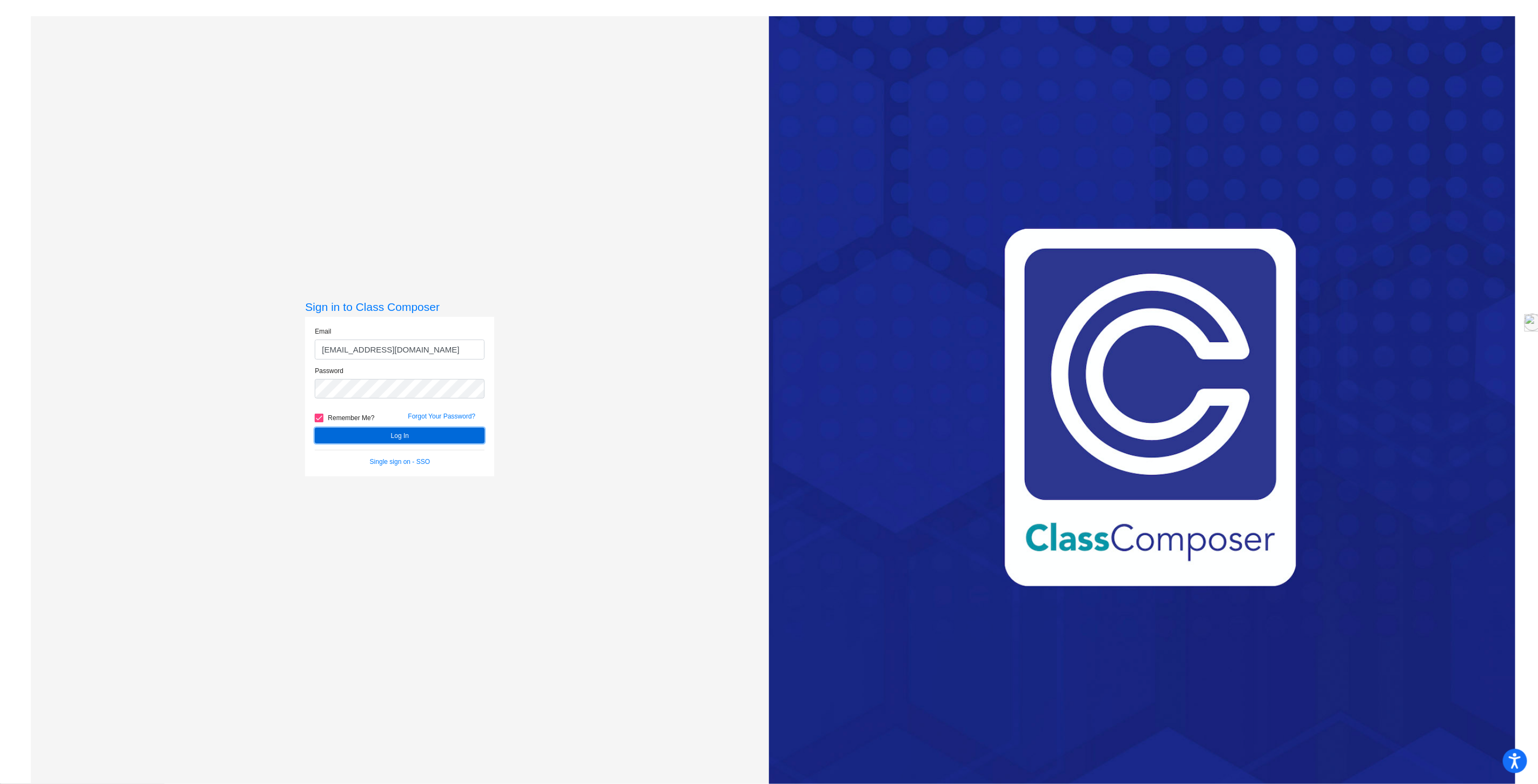
click at [397, 437] on button "Log In" at bounding box center [399, 435] width 170 height 16
click at [403, 435] on button "Log In" at bounding box center [399, 435] width 170 height 16
click at [403, 485] on button "Log In" at bounding box center [399, 483] width 170 height 16
click at [399, 482] on button "Log In" at bounding box center [399, 483] width 170 height 16
